Goal: Task Accomplishment & Management: Manage account settings

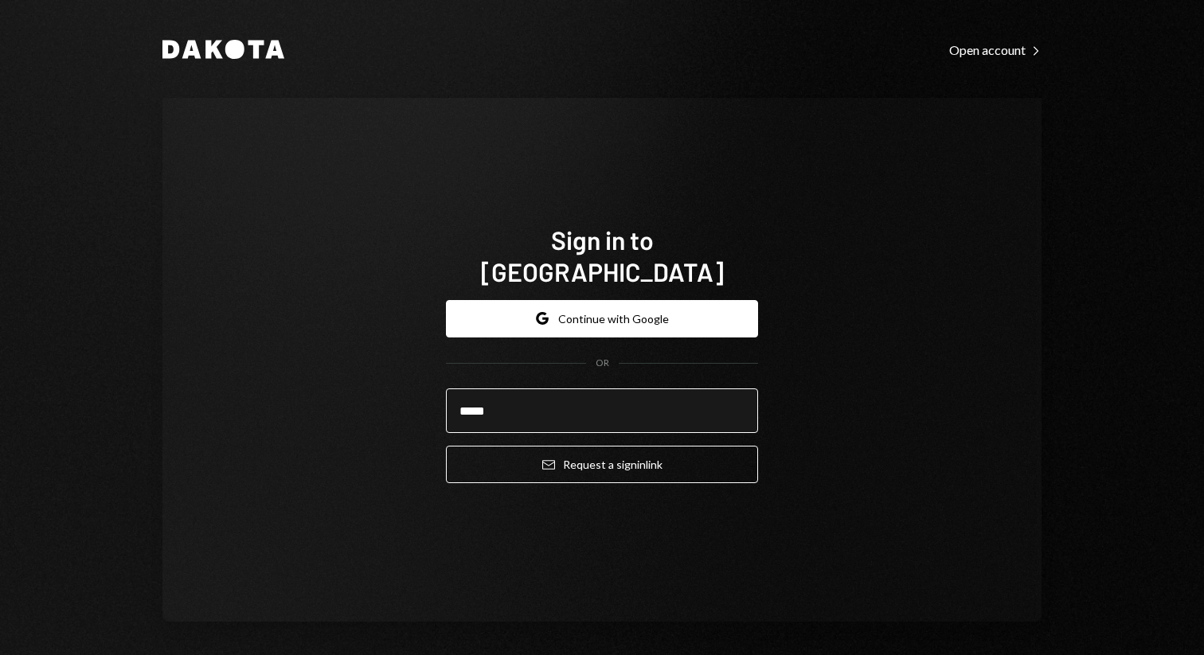
type input "**********"
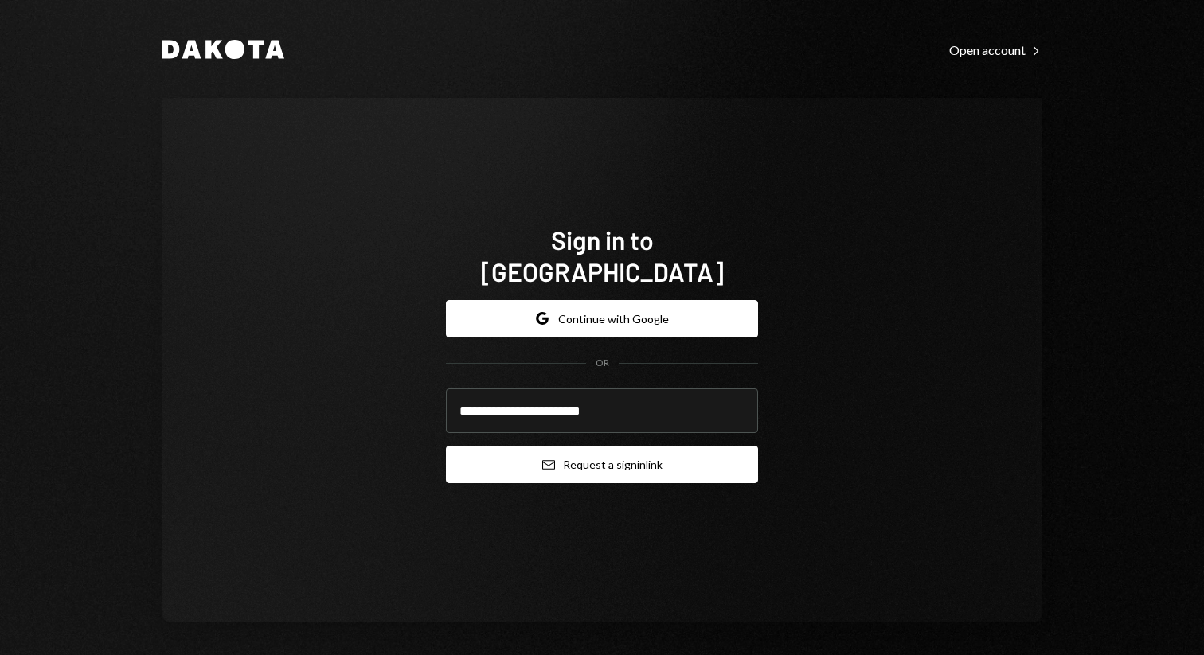
click at [579, 446] on button "Email Request a sign in link" at bounding box center [602, 464] width 312 height 37
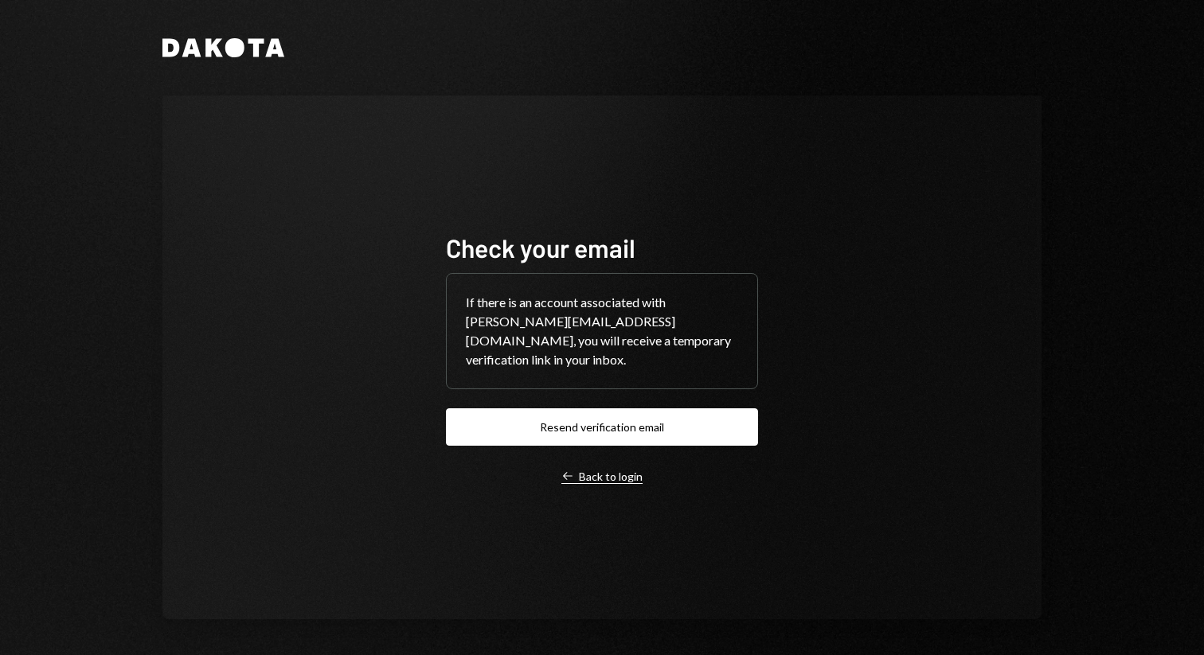
click at [595, 470] on div "Left Arrow Back to login" at bounding box center [601, 477] width 81 height 14
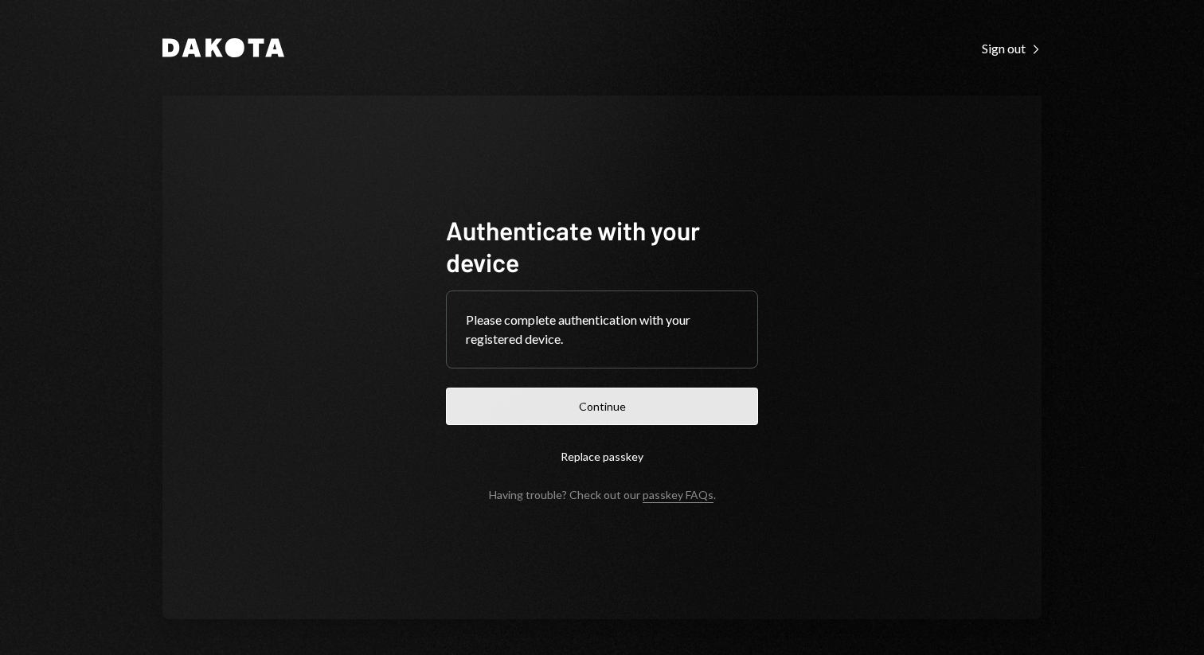
click at [556, 414] on button "Continue" at bounding box center [602, 406] width 312 height 37
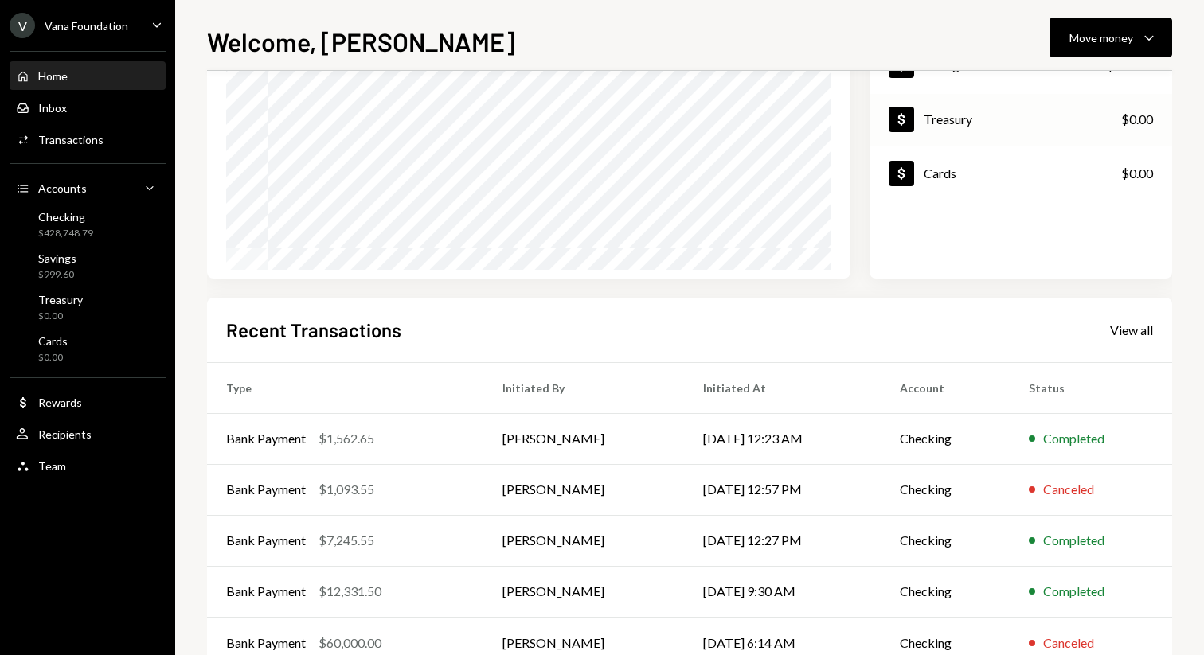
scroll to position [185, 0]
click at [996, 429] on td "Checking" at bounding box center [944, 437] width 129 height 51
